Goal: Task Accomplishment & Management: Manage account settings

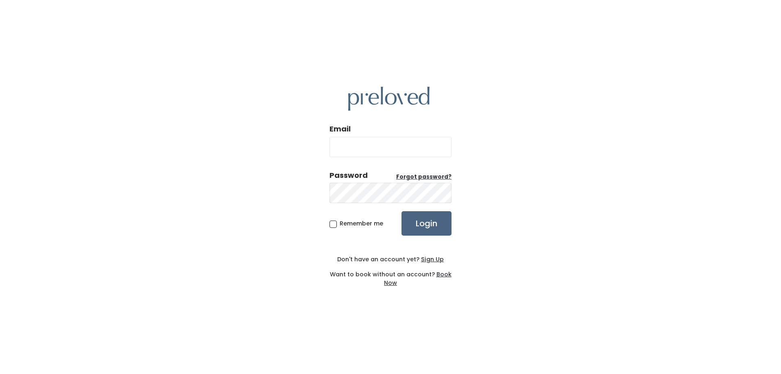
type input "[EMAIL_ADDRESS][DOMAIN_NAME]"
click at [419, 227] on input "Login" at bounding box center [426, 223] width 50 height 24
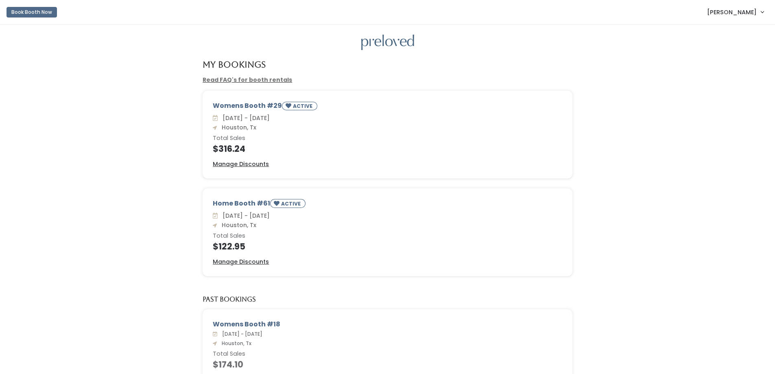
click at [137, 113] on div "Womens Booth #29 ACTIVE Sat. Aug 16 - Fri. Aug 22 Houston, Tx Total Sales $316.…" at bounding box center [387, 140] width 759 height 98
click at [68, 88] on div "My Bookings Read FAQ's for booth rentals Womens Booth #29 ACTIVE Sat. Aug 16 - …" at bounding box center [387, 301] width 775 height 552
